Goal: Task Accomplishment & Management: Complete application form

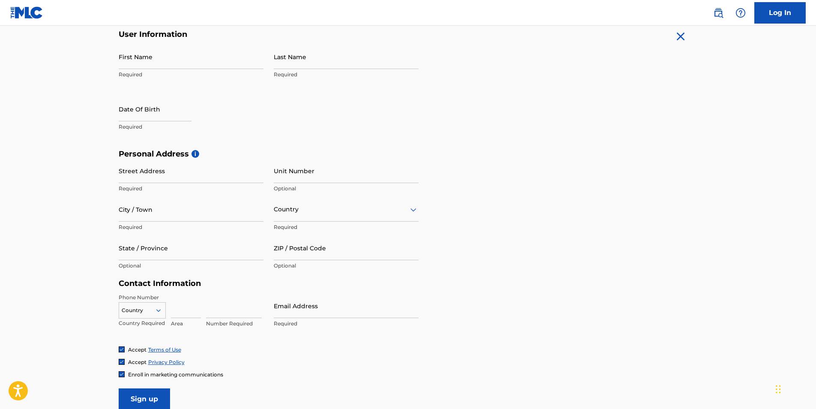
scroll to position [43, 0]
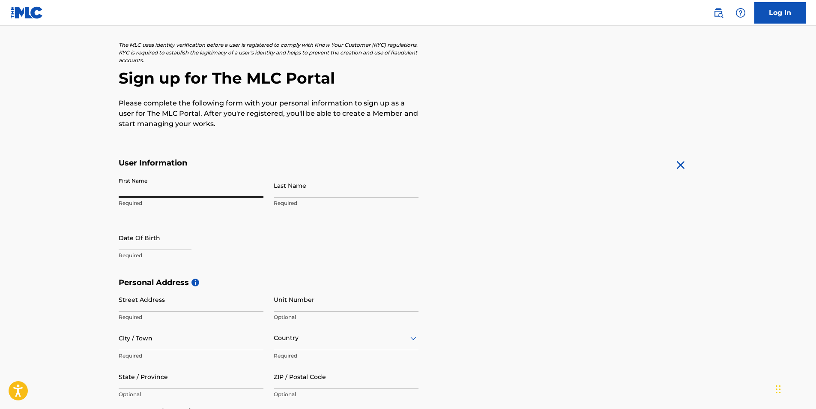
click at [155, 183] on input "First Name" at bounding box center [191, 185] width 145 height 24
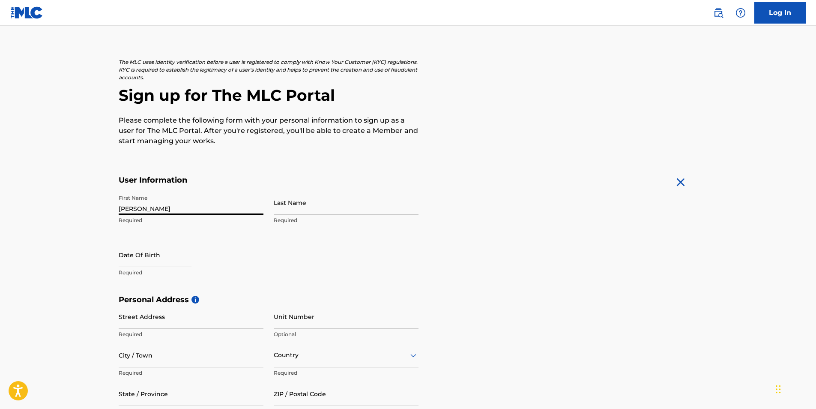
scroll to position [0, 0]
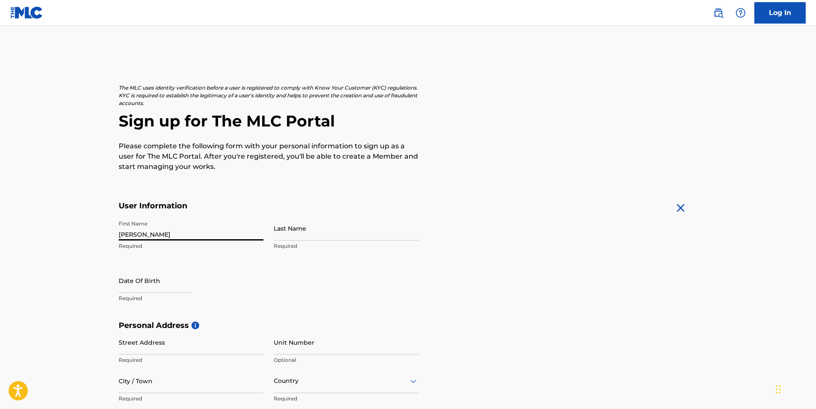
type input "[PERSON_NAME]"
click at [346, 227] on input "Last Name" at bounding box center [346, 228] width 145 height 24
type input "[PERSON_NAME]"
select select "7"
select select "2025"
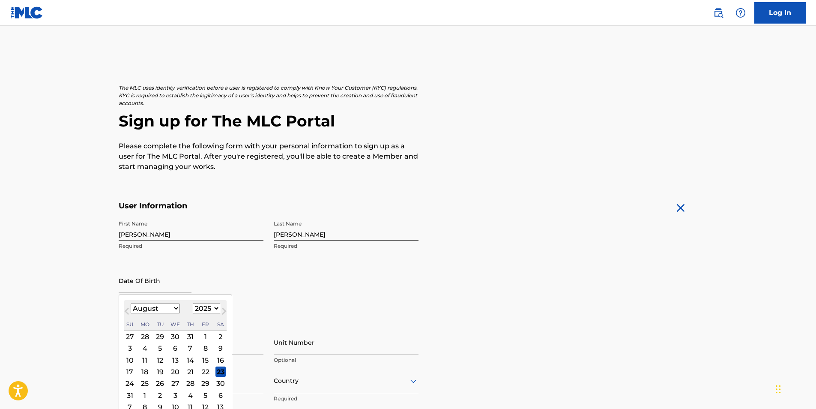
drag, startPoint x: 120, startPoint y: 281, endPoint x: 125, endPoint y: 283, distance: 5.3
click at [124, 282] on input "text" at bounding box center [155, 280] width 73 height 24
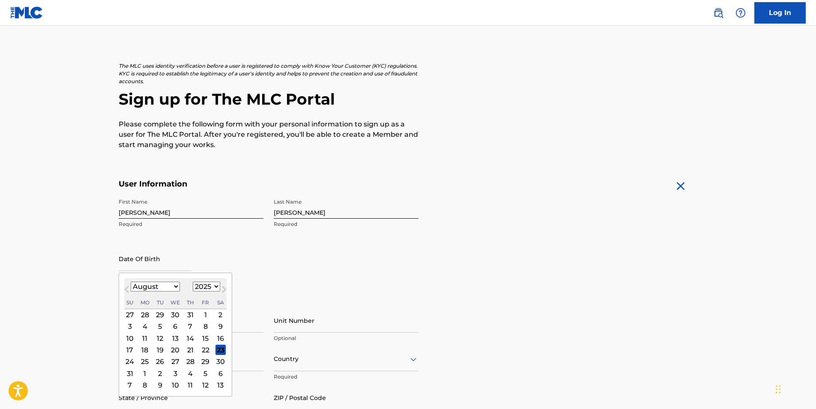
scroll to position [43, 0]
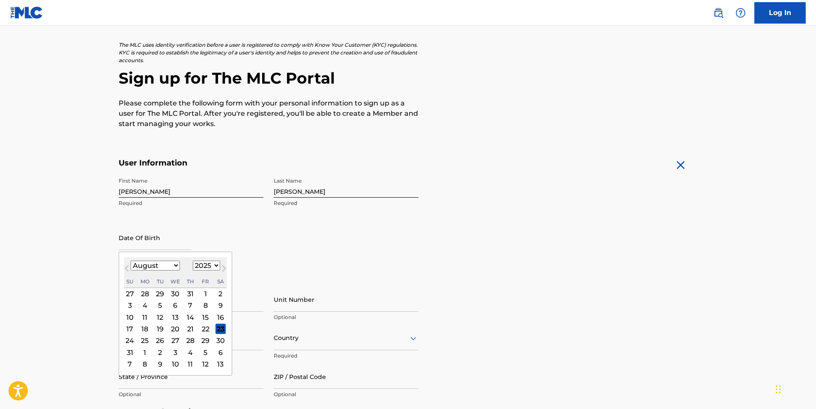
click at [164, 265] on select "January February March April May June July August September October November De…" at bounding box center [155, 265] width 49 height 10
select select "0"
click at [131, 260] on select "January February March April May June July August September October November De…" at bounding box center [155, 265] width 49 height 10
click at [211, 267] on select "1899 1900 1901 1902 1903 1904 1905 1906 1907 1908 1909 1910 1911 1912 1913 1914…" at bounding box center [206, 265] width 27 height 10
select select "2006"
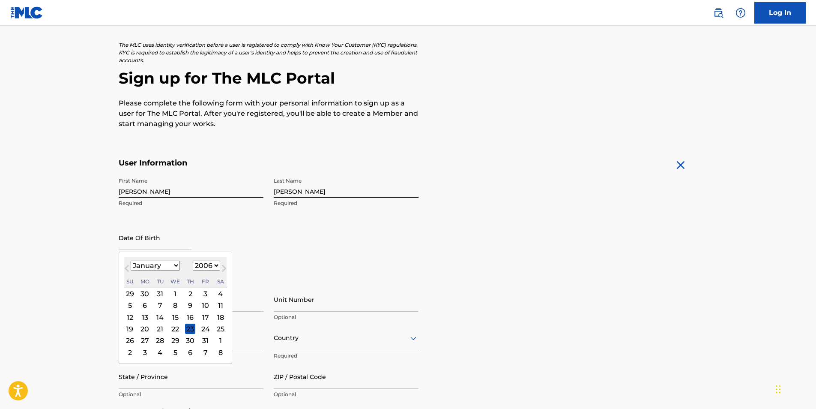
click at [193, 260] on select "1899 1900 1901 1902 1903 1904 1905 1906 1907 1908 1909 1910 1911 1912 1913 1914…" at bounding box center [206, 265] width 27 height 10
click at [162, 325] on div "24" at bounding box center [160, 328] width 10 height 10
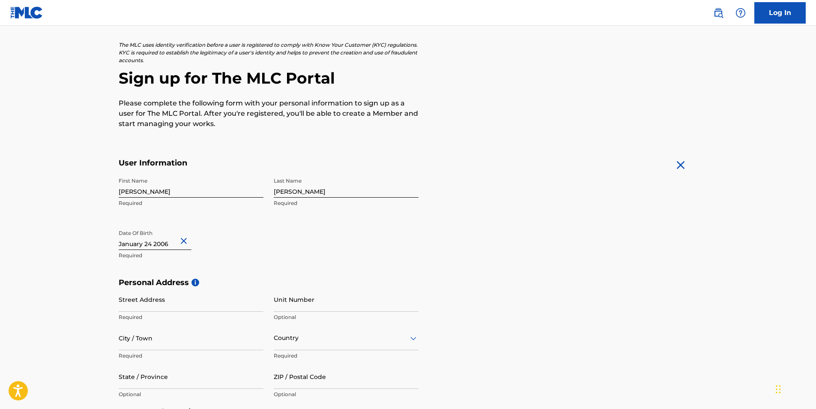
click at [269, 239] on div "First Name [PERSON_NAME] Required Last Name [PERSON_NAME] Required Date Of Birt…" at bounding box center [269, 225] width 300 height 104
click at [215, 309] on input "Street Address" at bounding box center [191, 299] width 145 height 24
type input "[STREET_ADDRESS][PERSON_NAME]"
type input "DES MOINES"
type input "[GEOGRAPHIC_DATA]"
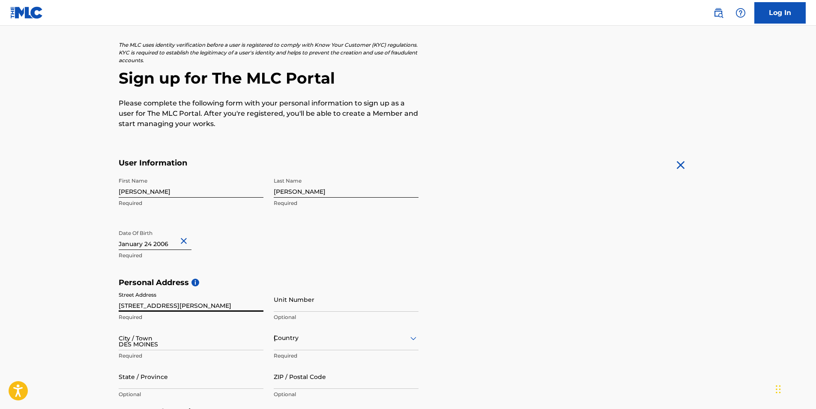
type input "[US_STATE]"
type input "50315"
type input "1"
type input "515"
type input "7239182"
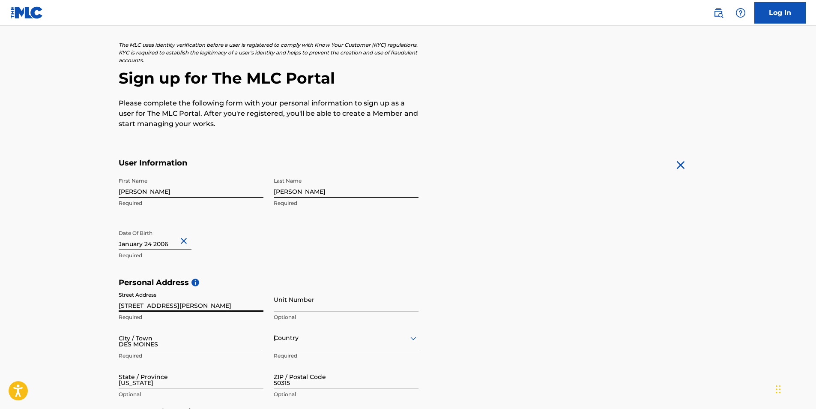
type input "[EMAIL_ADDRESS][DOMAIN_NAME]"
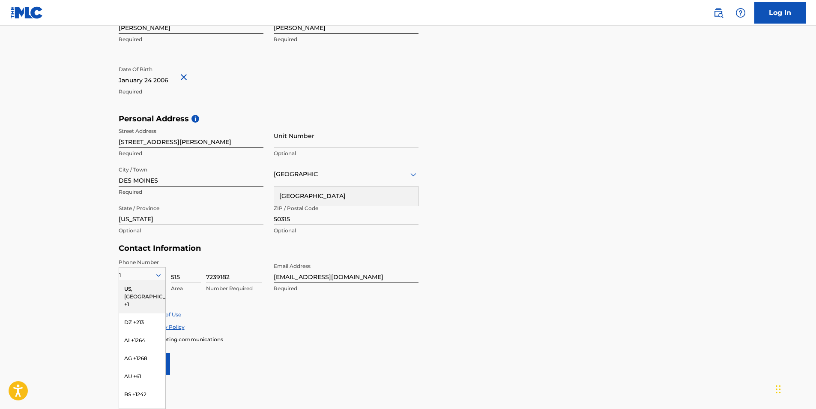
click at [263, 335] on div "Enroll in marketing communications" at bounding box center [408, 338] width 579 height 7
click at [244, 259] on input "7239182" at bounding box center [234, 270] width 56 height 24
click at [347, 134] on input "Unit Number" at bounding box center [346, 135] width 145 height 24
type input "301"
click at [494, 211] on div "Personal Address i Street Address [STREET_ADDRESS][PERSON_NAME] Required [GEOGR…" at bounding box center [408, 179] width 579 height 130
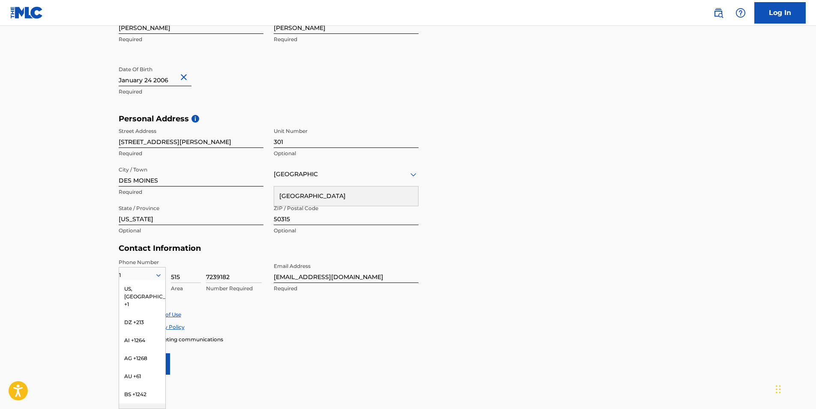
click at [348, 390] on main "The MLC uses identity verification before a user is registered to comply with K…" at bounding box center [408, 120] width 816 height 603
click at [142, 290] on div "US, [GEOGRAPHIC_DATA] +1" at bounding box center [142, 296] width 46 height 33
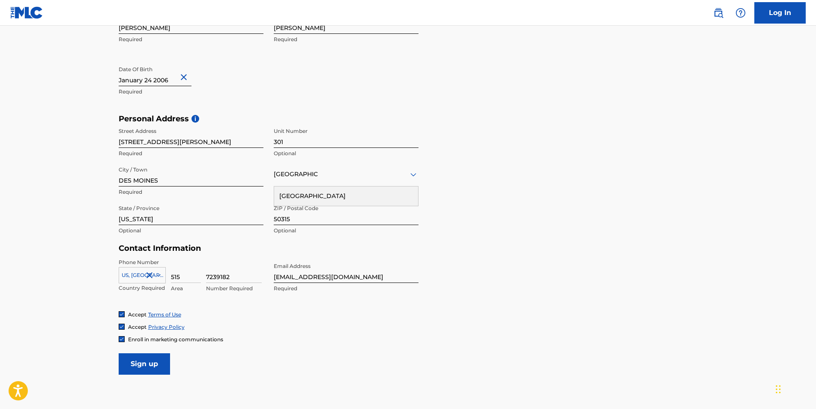
drag, startPoint x: 253, startPoint y: 281, endPoint x: 183, endPoint y: 290, distance: 70.0
click at [183, 290] on div "[GEOGRAPHIC_DATA], [GEOGRAPHIC_DATA] +1 Country Required 515 Area 7239182 Numbe…" at bounding box center [191, 277] width 145 height 39
type input "5283820"
click at [537, 146] on div "Personal Address i Street Address [STREET_ADDRESS][PERSON_NAME] Required [GEOGR…" at bounding box center [408, 179] width 579 height 130
click at [129, 353] on input "Sign up" at bounding box center [144, 363] width 51 height 21
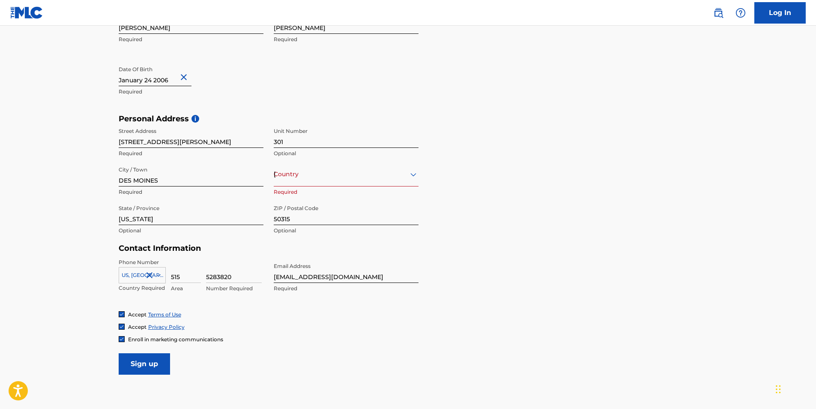
click at [151, 369] on input "Sign up" at bounding box center [144, 363] width 51 height 21
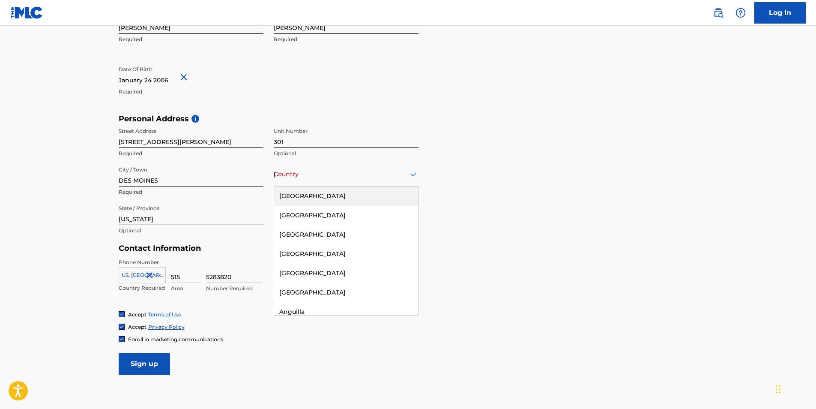
click at [406, 178] on div "[GEOGRAPHIC_DATA]" at bounding box center [346, 174] width 145 height 11
click at [385, 198] on div "[GEOGRAPHIC_DATA]" at bounding box center [346, 195] width 144 height 19
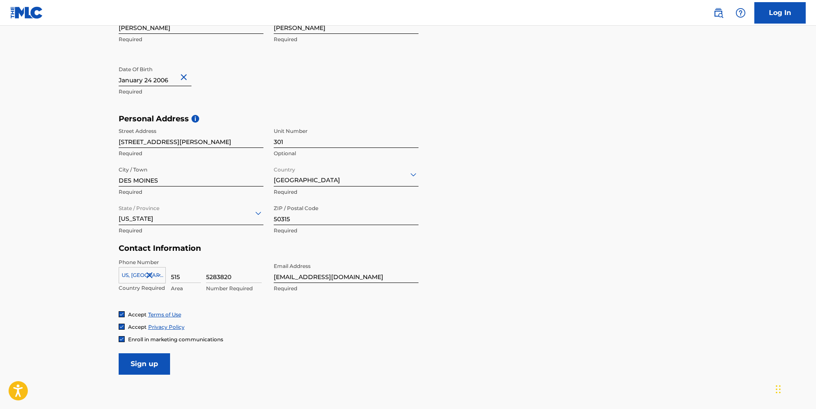
click at [139, 365] on input "Sign up" at bounding box center [144, 363] width 51 height 21
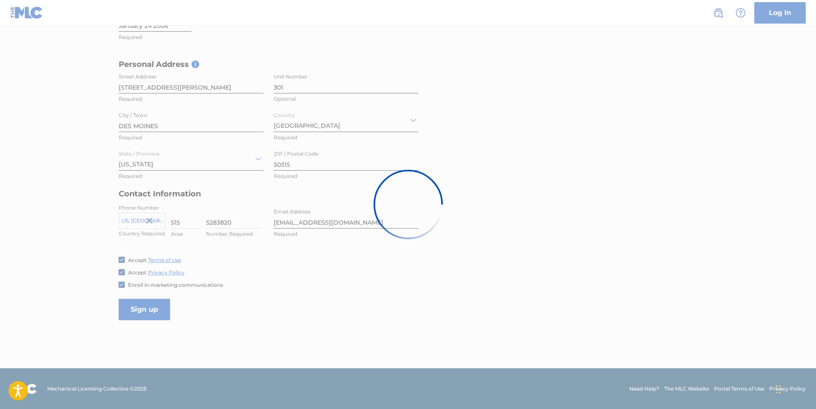
scroll to position [261, 0]
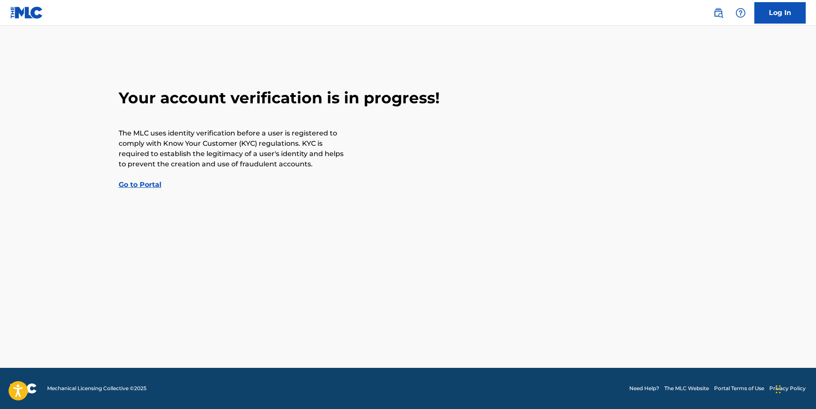
click at [148, 185] on link "Go to Portal" at bounding box center [140, 184] width 43 height 8
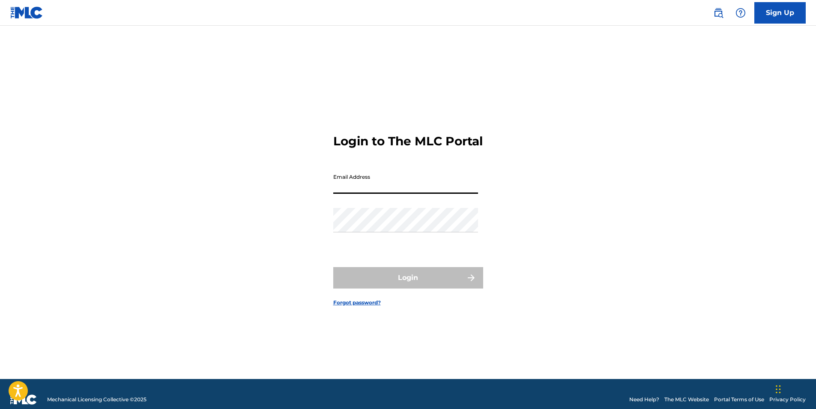
click at [387, 176] on input "Email Address" at bounding box center [405, 181] width 145 height 24
click at [397, 158] on form "Login to The MLC Portal Email Address Password Login Forgot password?" at bounding box center [408, 212] width 150 height 331
click at [372, 194] on input "Email Address" at bounding box center [405, 181] width 145 height 24
type input "5b4lrecords@"
drag, startPoint x: 392, startPoint y: 176, endPoint x: 327, endPoint y: 208, distance: 73.0
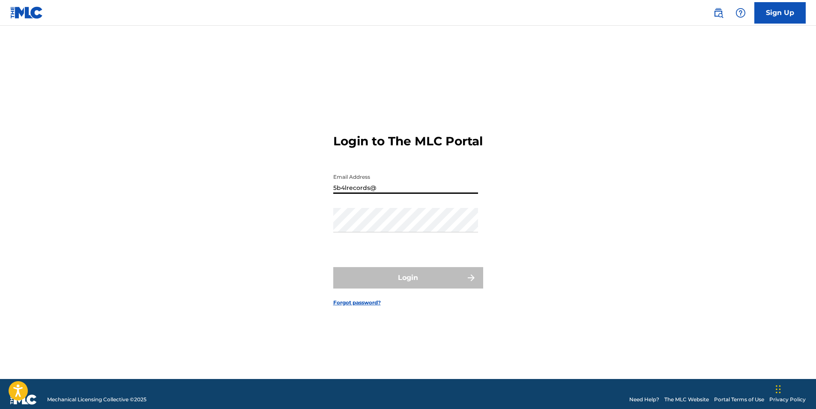
click at [327, 208] on div "Login to The MLC Portal Email Address 5b4lrecords@ Password Login Forgot passwo…" at bounding box center [408, 212] width 600 height 331
type input "[EMAIL_ADDRESS][DOMAIN_NAME]"
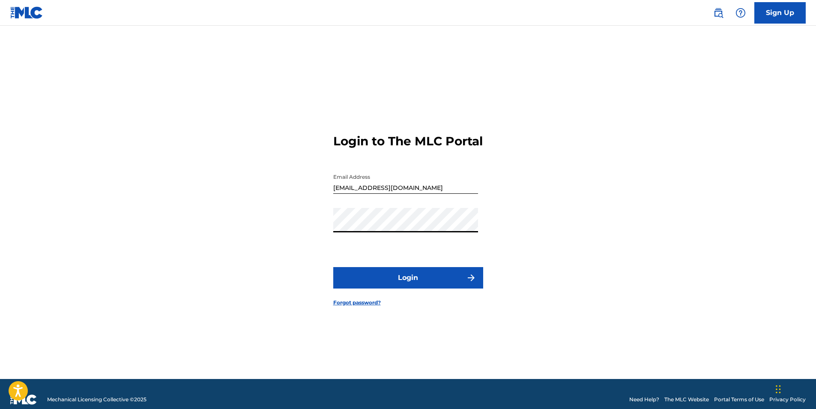
click at [333, 267] on button "Login" at bounding box center [408, 277] width 150 height 21
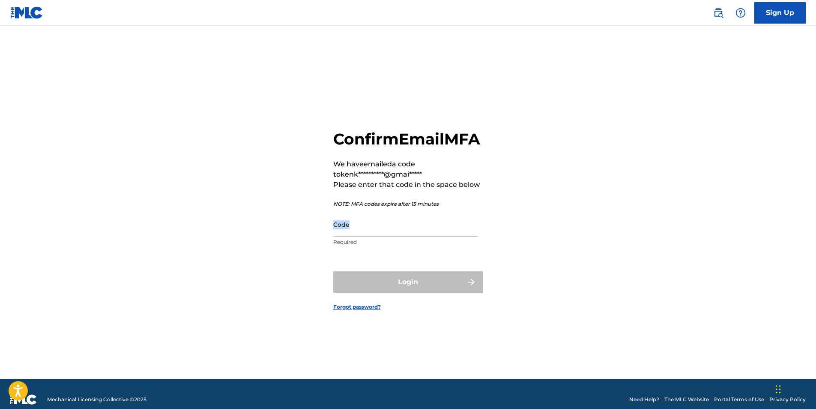
click at [355, 245] on div "Code Required" at bounding box center [405, 231] width 145 height 39
click at [466, 234] on input "Code" at bounding box center [405, 224] width 145 height 24
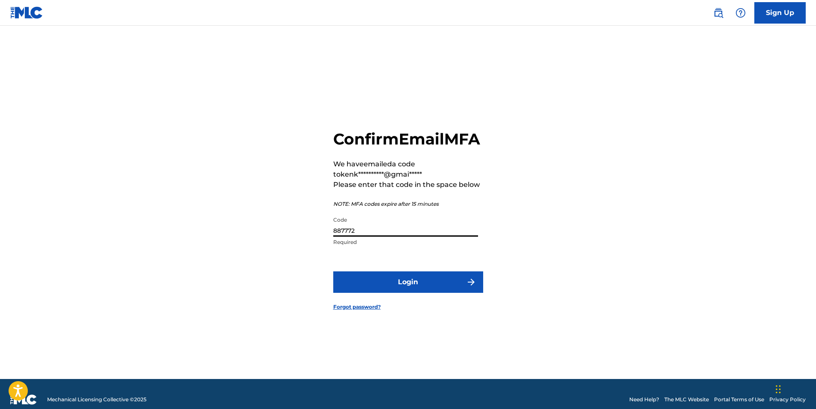
type input "887772"
click at [333, 271] on button "Login" at bounding box center [408, 281] width 150 height 21
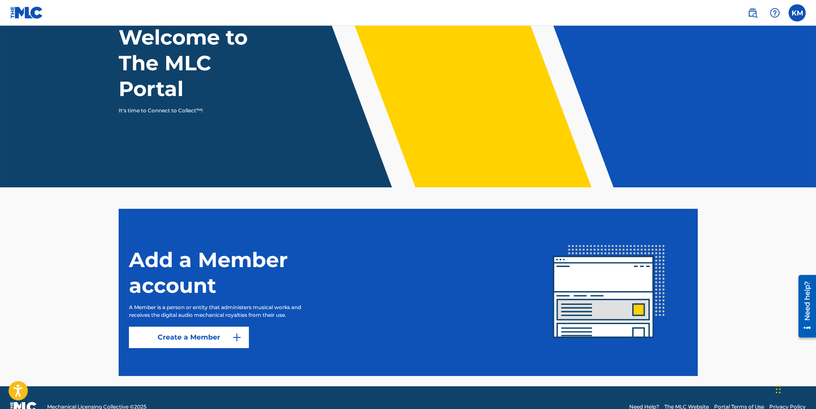
scroll to position [82, 0]
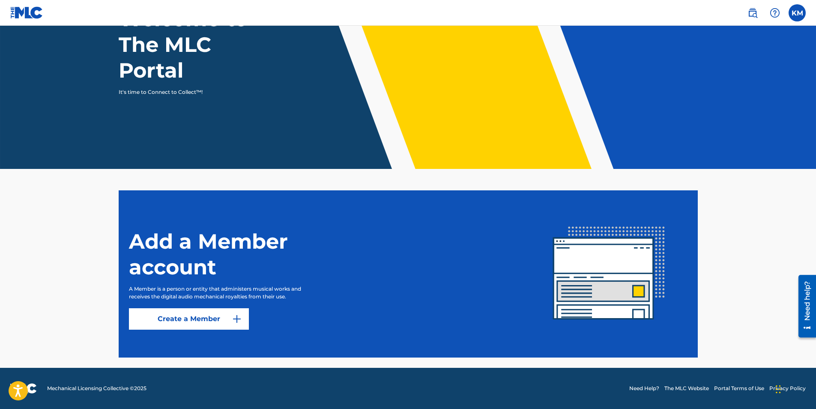
click at [238, 319] on img at bounding box center [237, 318] width 10 height 10
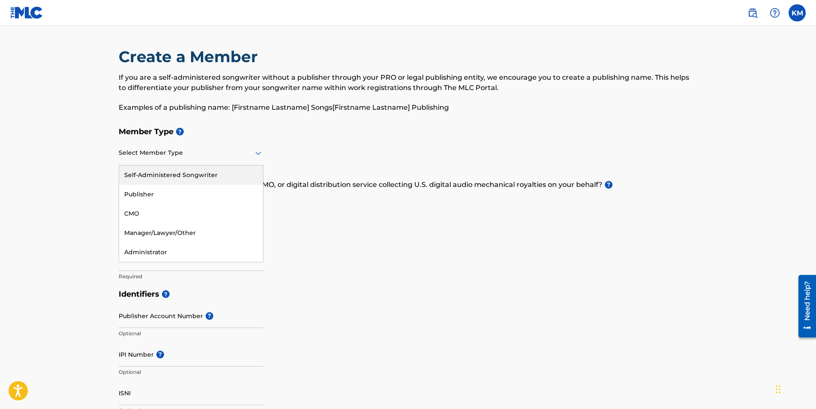
click at [250, 153] on div at bounding box center [191, 152] width 145 height 11
click at [183, 179] on div "Self-Administered Songwriter" at bounding box center [191, 174] width 144 height 19
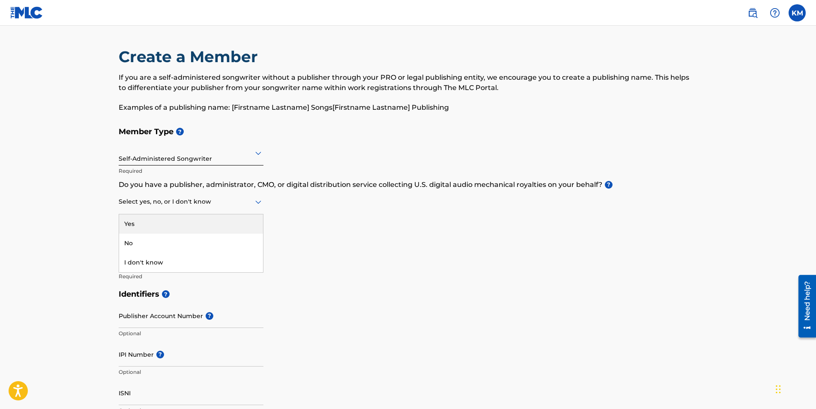
click at [254, 210] on div "Select yes, no, or I don't know" at bounding box center [191, 202] width 145 height 24
click at [181, 265] on div "I don't know" at bounding box center [191, 262] width 144 height 19
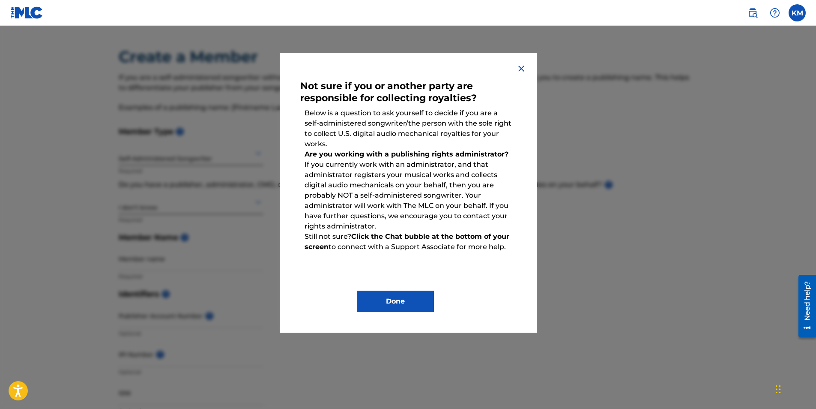
click at [379, 295] on button "Done" at bounding box center [395, 300] width 77 height 21
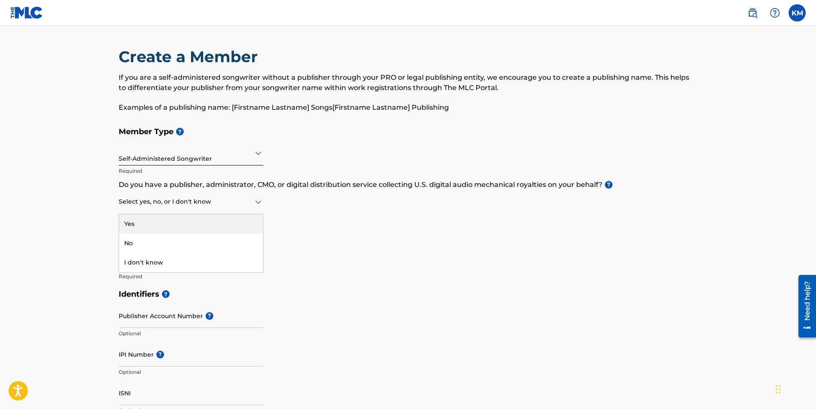
click at [250, 193] on div "Select yes, no, or I don't know" at bounding box center [191, 202] width 145 height 24
click at [193, 237] on div "No" at bounding box center [191, 242] width 144 height 19
click at [160, 277] on p "Required" at bounding box center [191, 276] width 145 height 8
click at [176, 266] on input "Member name" at bounding box center [191, 258] width 145 height 24
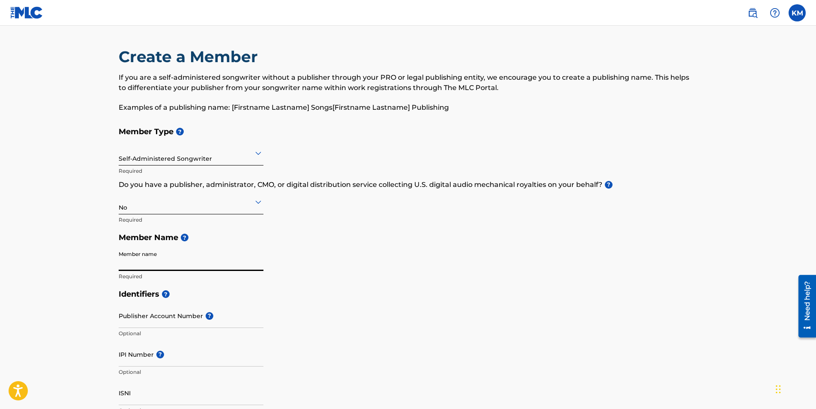
type input "[PERSON_NAME]"
type input "[STREET_ADDRESS][PERSON_NAME]"
type input "DES MOINES"
type input "[GEOGRAPHIC_DATA]"
type input "[US_STATE]"
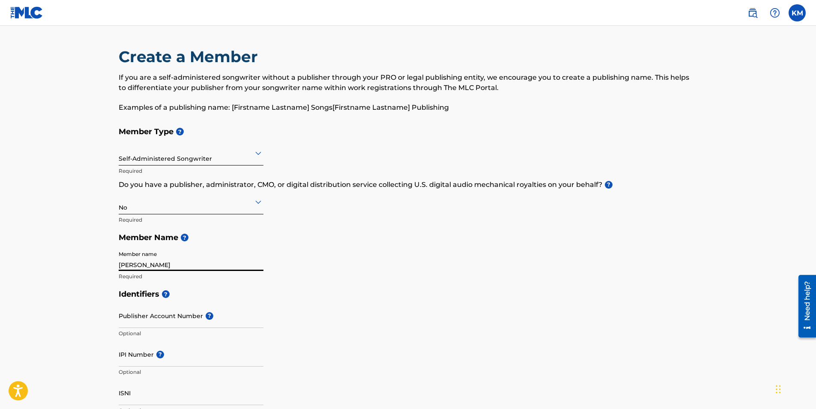
type input "50315"
type input "1"
type input "515"
type input "7239182"
type input "[EMAIL_ADDRESS][DOMAIN_NAME]"
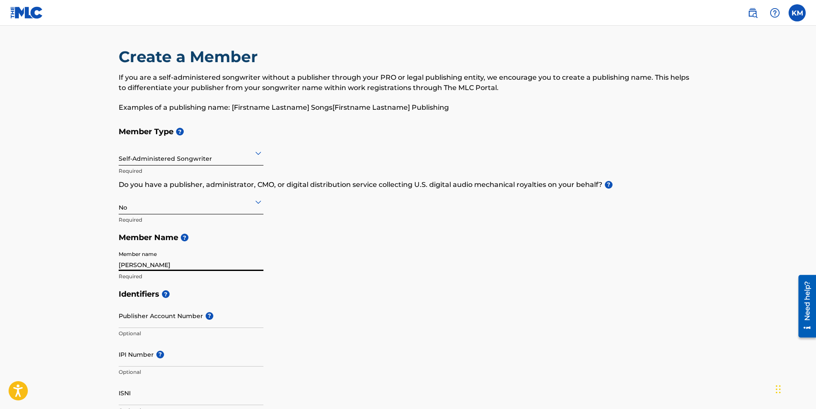
scroll to position [379, 0]
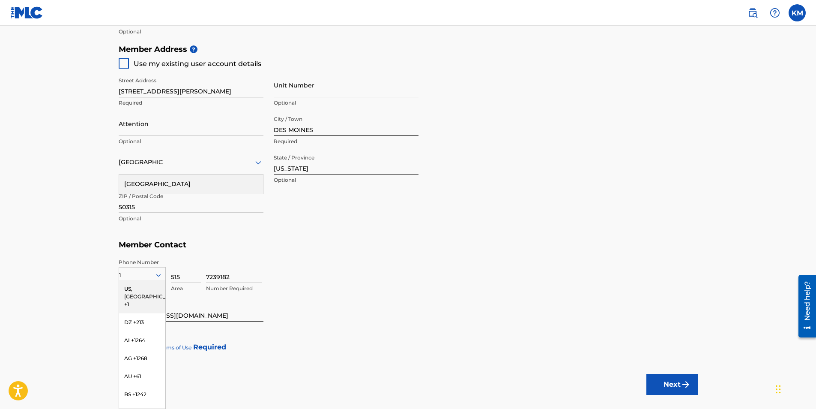
click at [139, 290] on div "US, [GEOGRAPHIC_DATA] +1" at bounding box center [142, 296] width 46 height 33
drag, startPoint x: 234, startPoint y: 279, endPoint x: 203, endPoint y: 288, distance: 32.5
click at [195, 273] on div "[GEOGRAPHIC_DATA], [GEOGRAPHIC_DATA] +1 Country Required 515 Area 7239182 Numbe…" at bounding box center [408, 277] width 579 height 39
type input "3820"
click at [646, 373] on button "Next" at bounding box center [671, 383] width 51 height 21
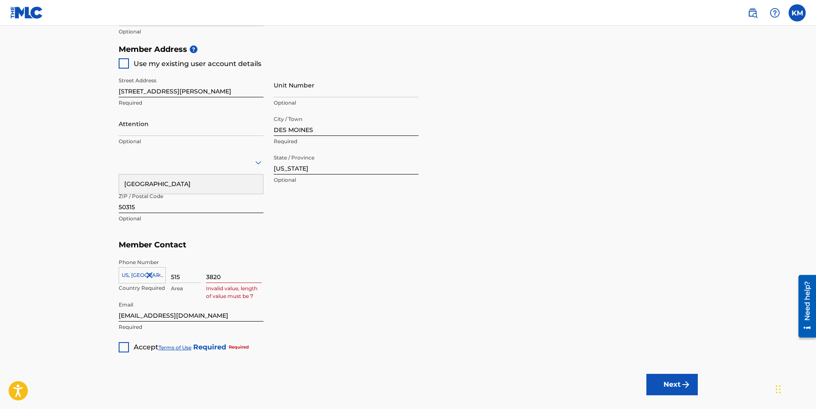
click at [206, 276] on input "3820" at bounding box center [234, 270] width 56 height 24
type input "5283820"
click at [124, 352] on main "Create a Member If you are a self-administered songwriter without a publisher t…" at bounding box center [408, 31] width 816 height 769
click at [121, 337] on div "Accept Terms of Use Required Required" at bounding box center [184, 343] width 130 height 17
click at [121, 343] on div at bounding box center [124, 347] width 10 height 10
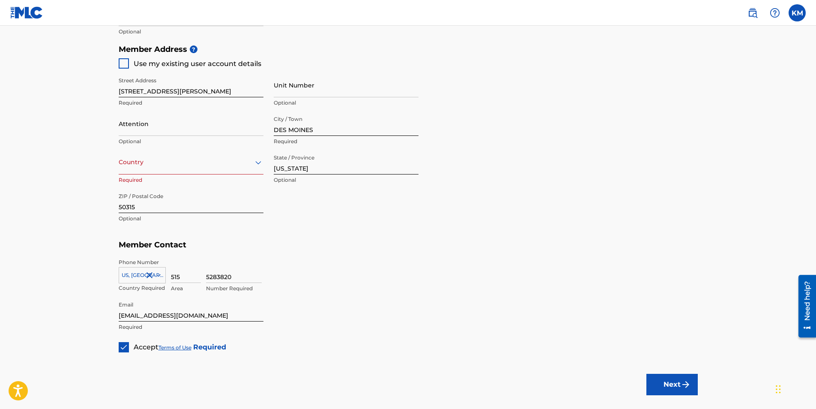
click at [230, 167] on div at bounding box center [191, 162] width 145 height 11
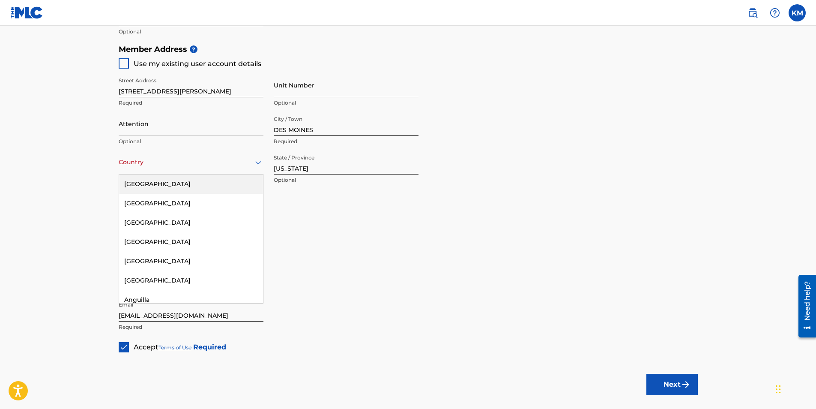
drag, startPoint x: 182, startPoint y: 188, endPoint x: 190, endPoint y: 191, distance: 8.5
click at [187, 189] on div "[GEOGRAPHIC_DATA]" at bounding box center [191, 183] width 144 height 19
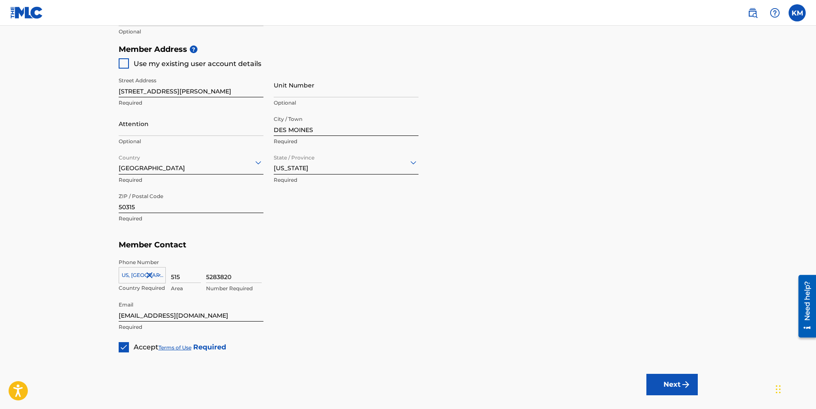
click at [683, 386] on img "submit" at bounding box center [686, 384] width 10 height 10
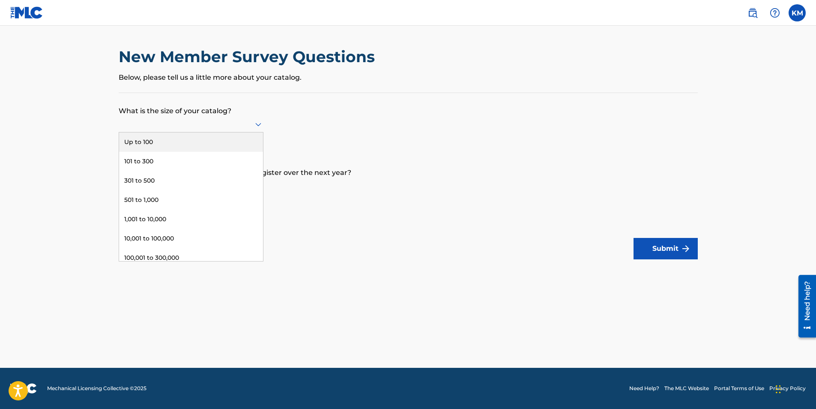
click at [217, 128] on div at bounding box center [191, 124] width 145 height 11
click at [183, 144] on div "Up to 100" at bounding box center [191, 141] width 144 height 19
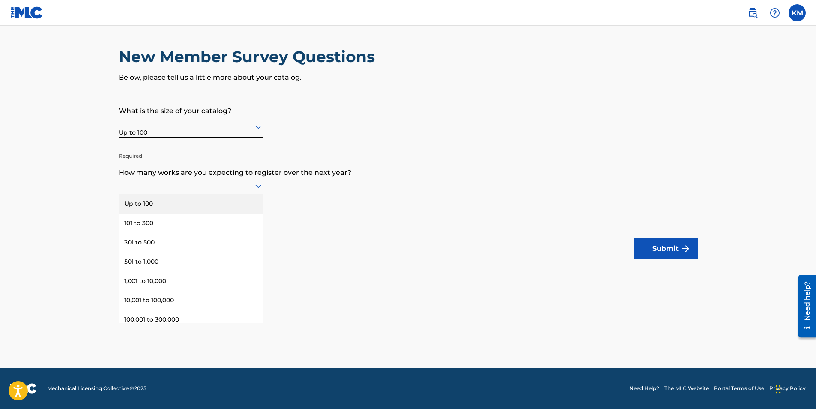
drag, startPoint x: 160, startPoint y: 179, endPoint x: 167, endPoint y: 181, distance: 7.0
click at [160, 180] on div at bounding box center [191, 186] width 145 height 16
click at [167, 208] on div "Up to 100" at bounding box center [191, 203] width 144 height 19
click at [678, 239] on button "Submit" at bounding box center [665, 248] width 64 height 21
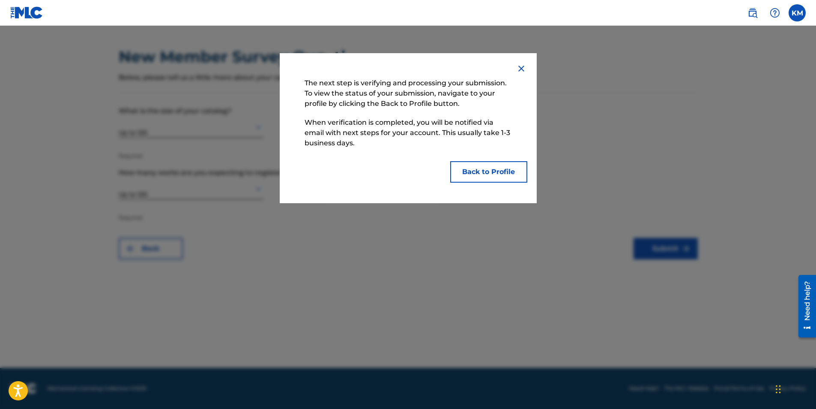
click at [496, 166] on button "Back to Profile" at bounding box center [488, 171] width 77 height 21
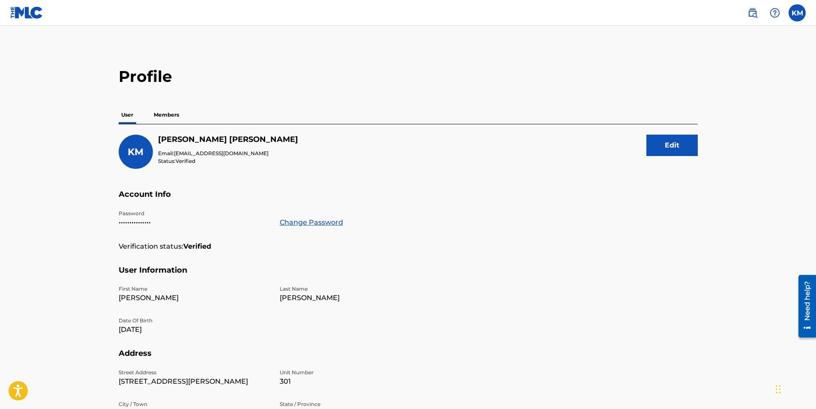
click at [796, 13] on label at bounding box center [796, 12] width 17 height 17
click at [797, 13] on input "KM [PERSON_NAME] [EMAIL_ADDRESS][DOMAIN_NAME] Notification Preferences Profile …" at bounding box center [797, 13] width 0 height 0
click at [37, 16] on img at bounding box center [26, 12] width 33 height 12
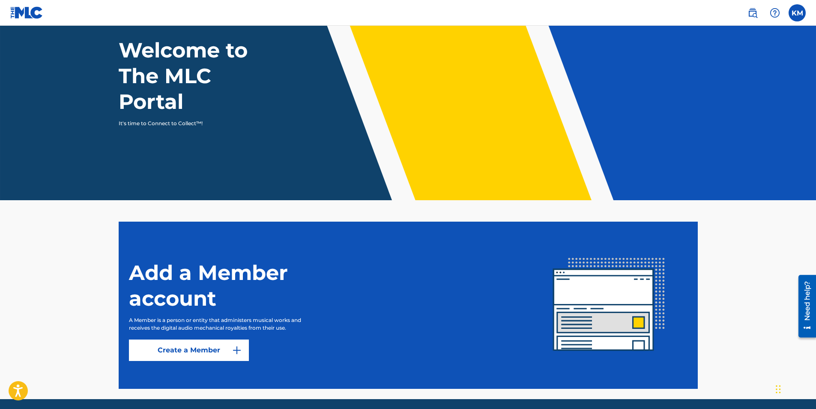
scroll to position [82, 0]
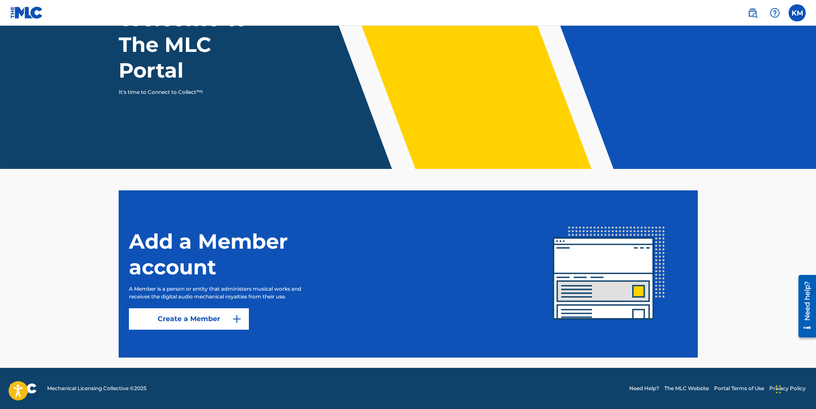
click at [200, 315] on link "Create a Member" at bounding box center [189, 318] width 120 height 21
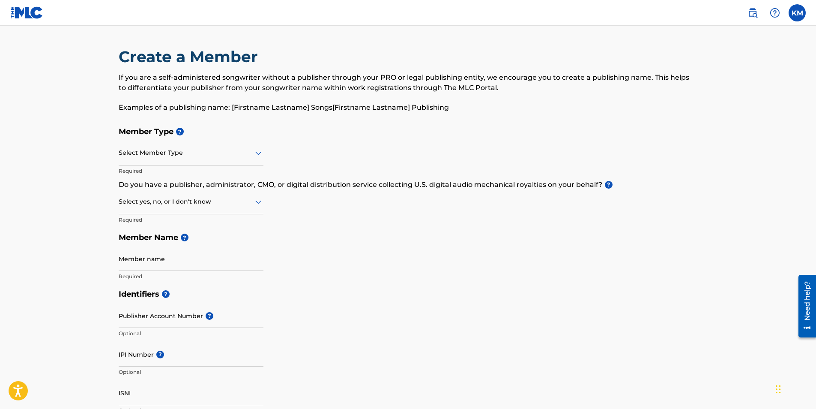
click at [794, 7] on label at bounding box center [796, 12] width 17 height 17
click at [797, 13] on input "KM [PERSON_NAME] [EMAIL_ADDRESS][DOMAIN_NAME] Notification Preferences Profile …" at bounding box center [797, 13] width 0 height 0
click at [37, 6] on link at bounding box center [26, 12] width 33 height 25
